Goal: Information Seeking & Learning: Learn about a topic

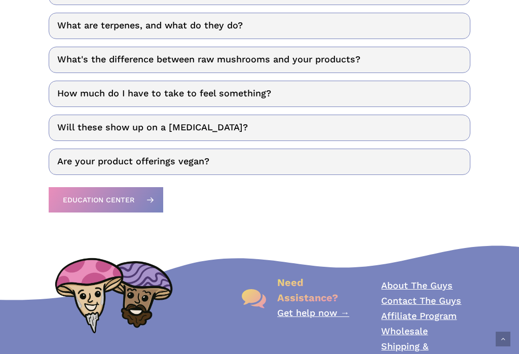
scroll to position [1325, 0]
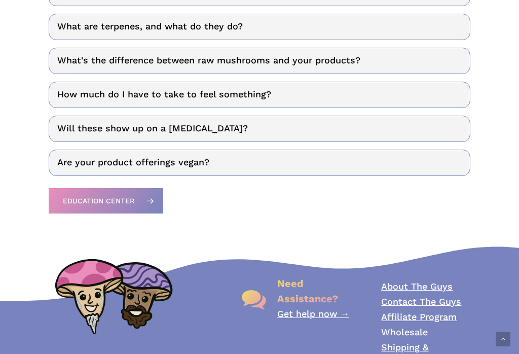
click at [85, 95] on link "How much do I have to take to feel something?" at bounding box center [260, 95] width 422 height 26
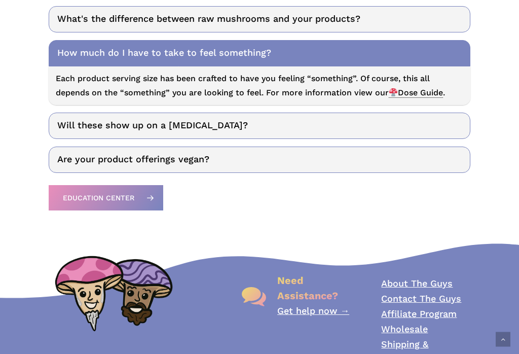
scroll to position [1373, 0]
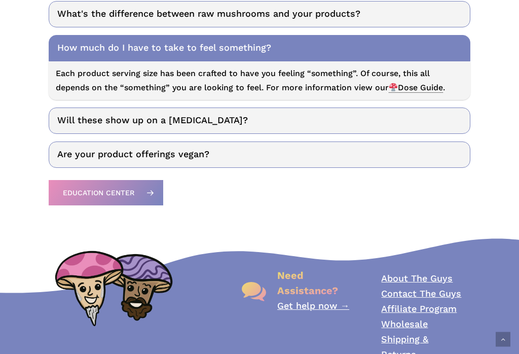
click at [86, 121] on link "Will these show up on a [MEDICAL_DATA]?" at bounding box center [260, 120] width 422 height 26
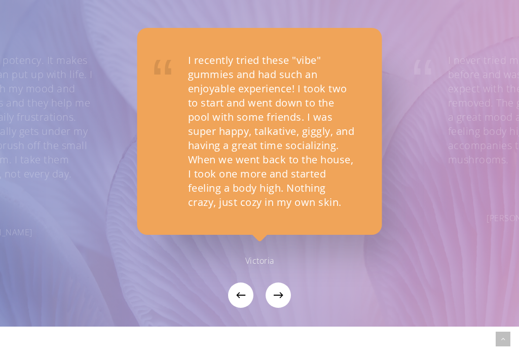
scroll to position [871, 0]
click at [282, 287] on icon "Next" at bounding box center [281, 294] width 6 height 25
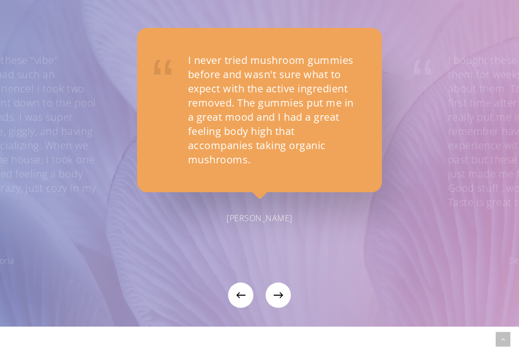
click at [282, 291] on icon "Next" at bounding box center [281, 294] width 6 height 25
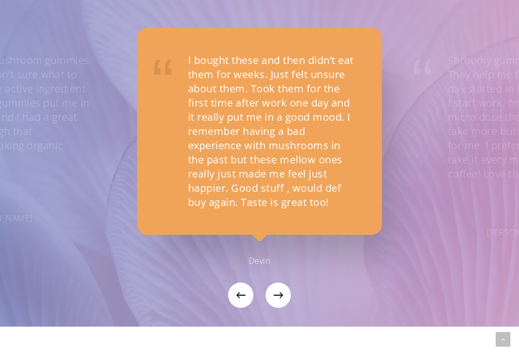
click at [289, 286] on button "Next" at bounding box center [278, 294] width 25 height 25
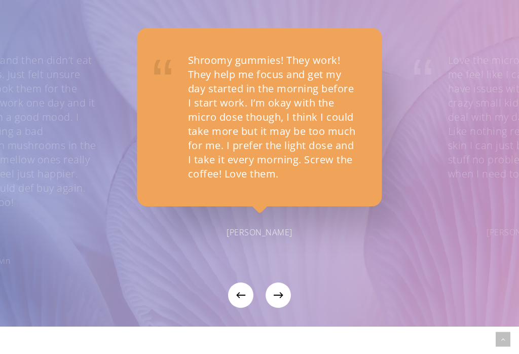
click at [283, 302] on icon "Next" at bounding box center [281, 294] width 6 height 25
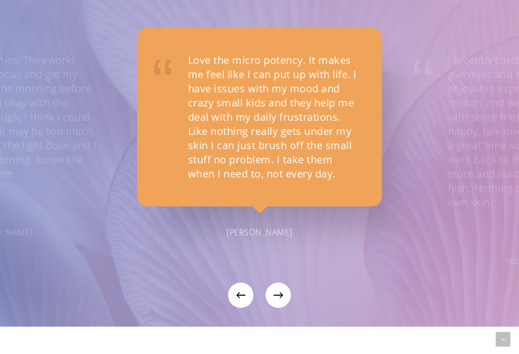
click at [280, 293] on icon "Next" at bounding box center [281, 294] width 6 height 25
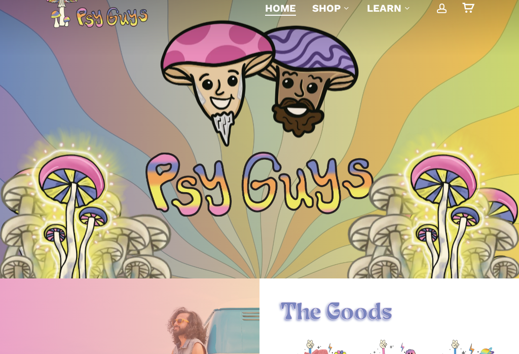
scroll to position [0, 0]
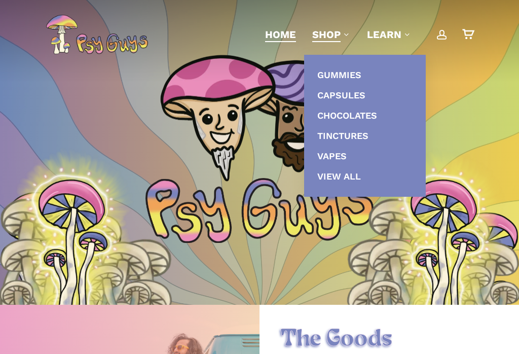
click at [331, 31] on span "Shop" at bounding box center [326, 34] width 28 height 12
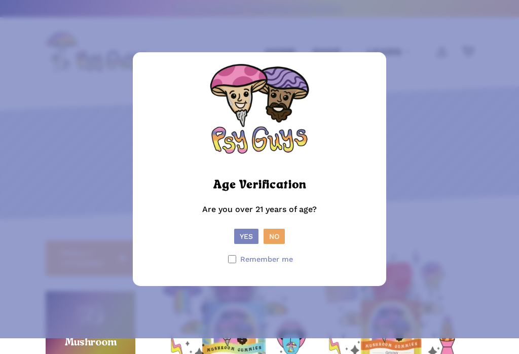
click at [241, 241] on button "Yes" at bounding box center [246, 236] width 24 height 15
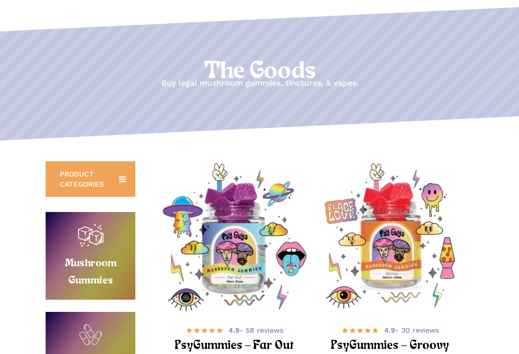
scroll to position [63, 0]
